Goal: Task Accomplishment & Management: Use online tool/utility

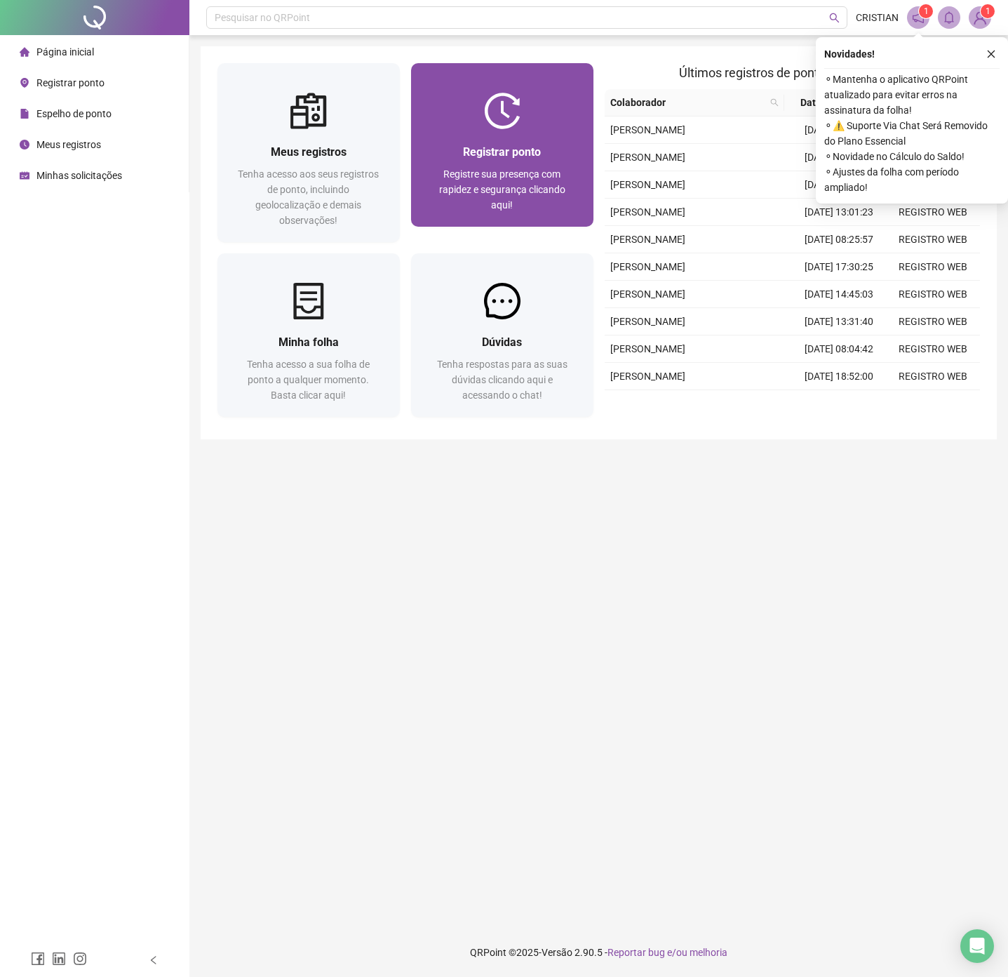
click at [510, 149] on span "Registrar ponto" at bounding box center [502, 151] width 78 height 13
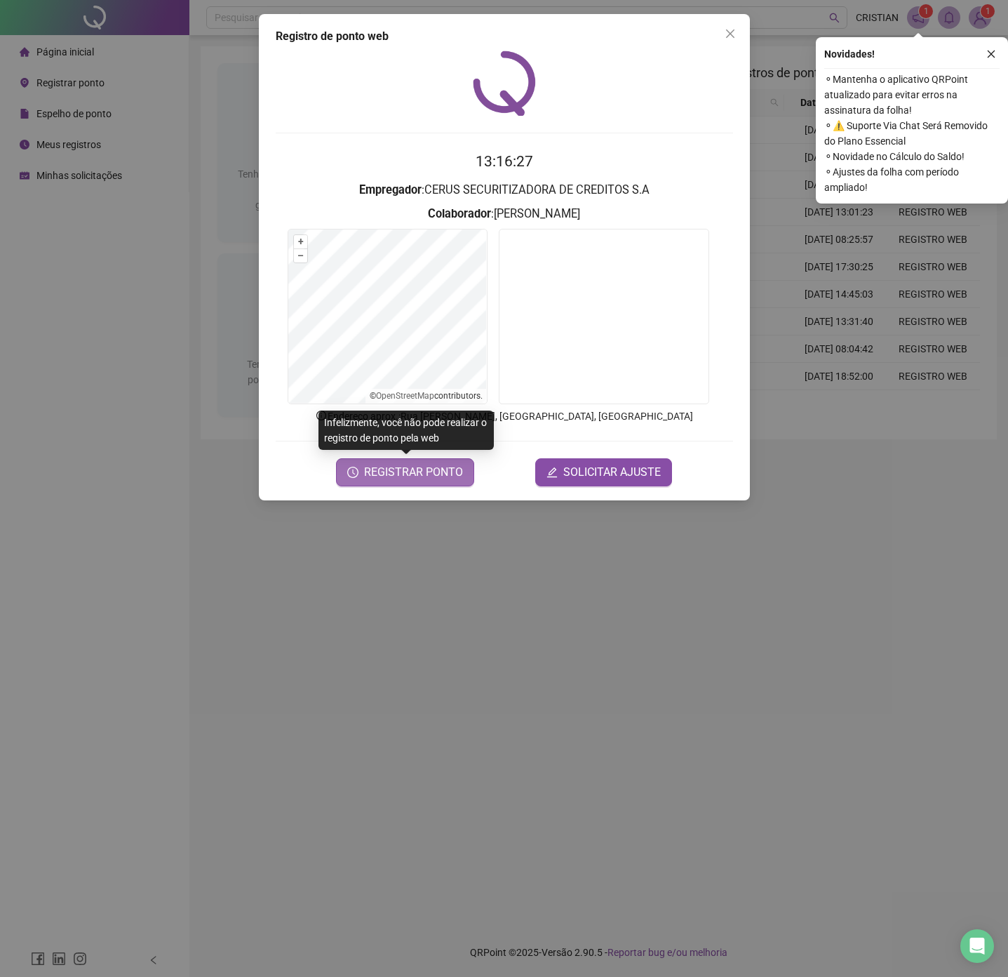
click at [426, 469] on span "REGISTRAR PONTO" at bounding box center [413, 472] width 99 height 17
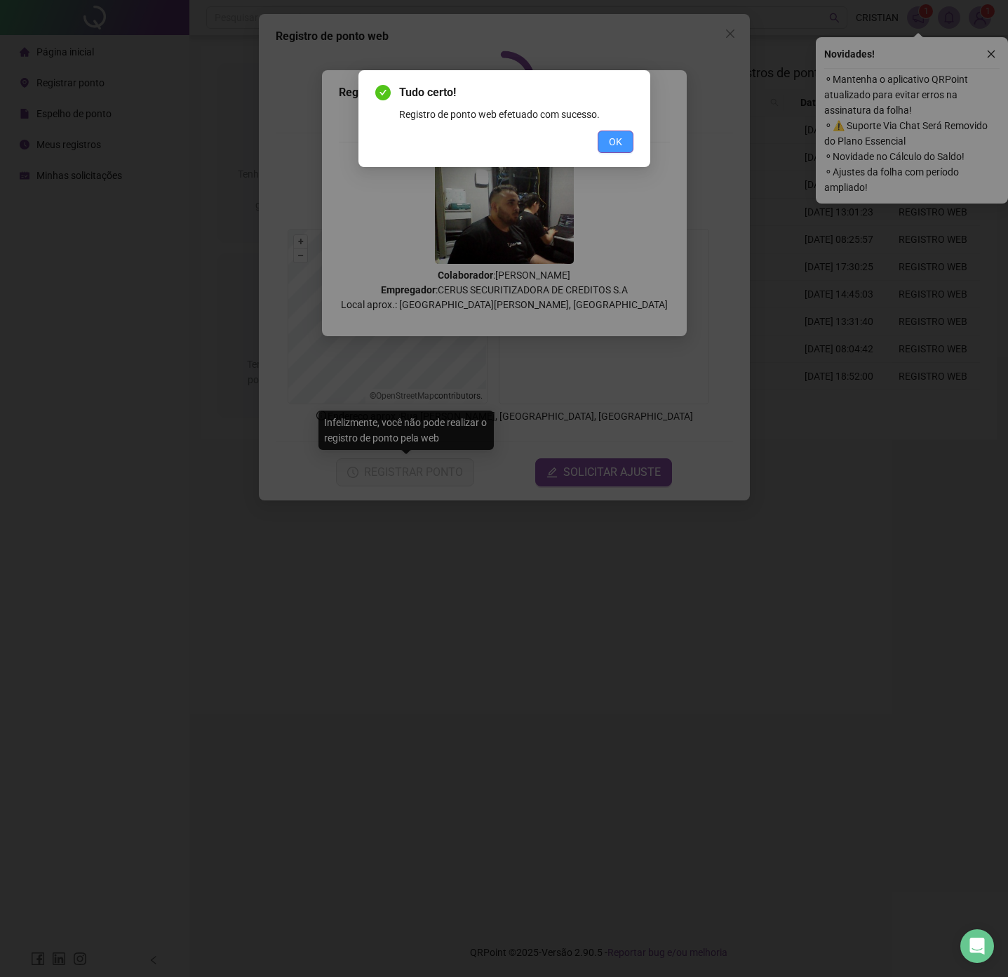
click at [606, 142] on button "OK" at bounding box center [616, 142] width 36 height 22
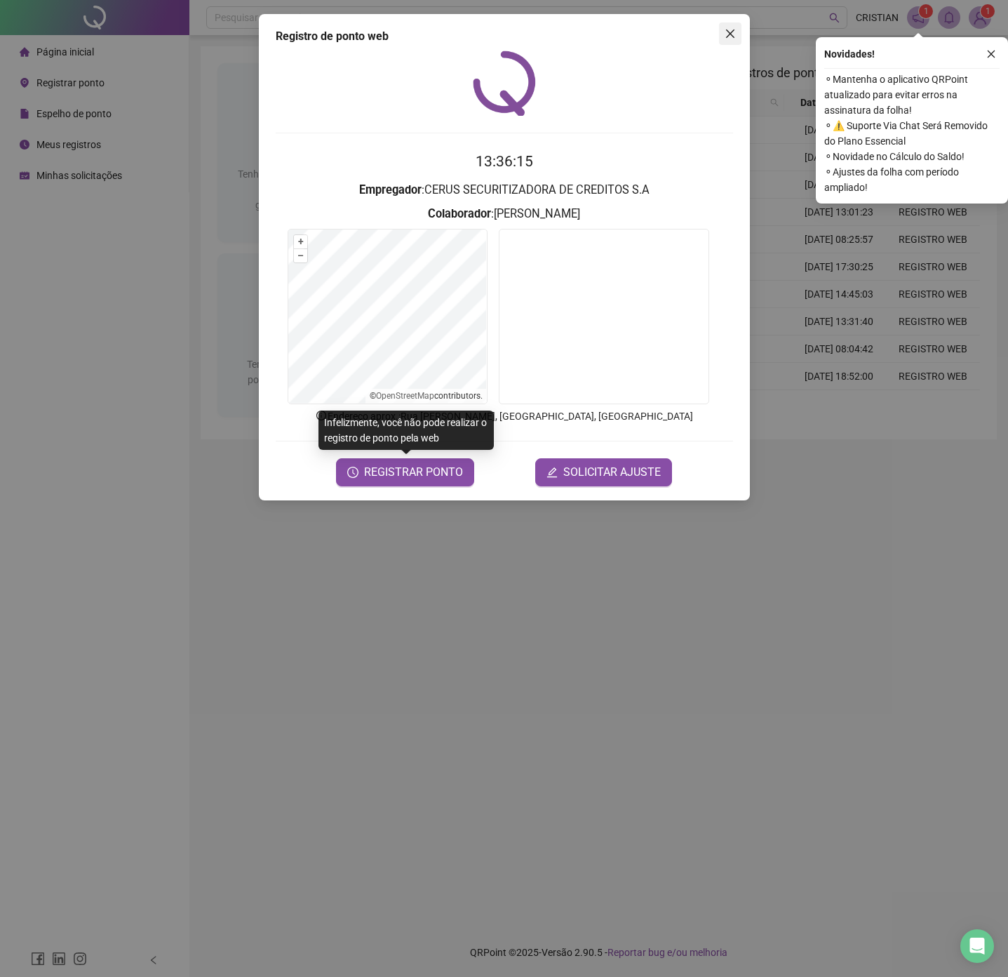
click at [731, 28] on icon "close" at bounding box center [730, 33] width 11 height 11
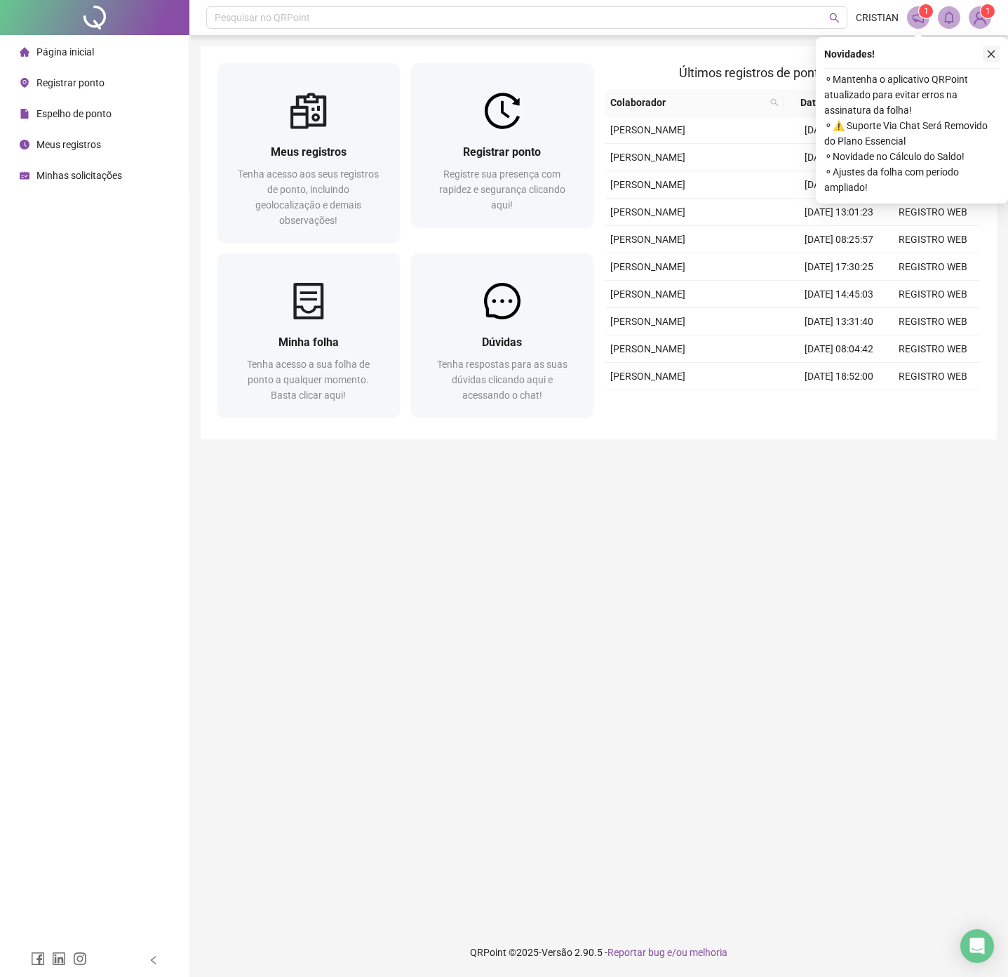
click at [990, 57] on icon "close" at bounding box center [992, 54] width 10 height 10
click at [994, 61] on button "button" at bounding box center [991, 54] width 17 height 17
